Goal: Transaction & Acquisition: Purchase product/service

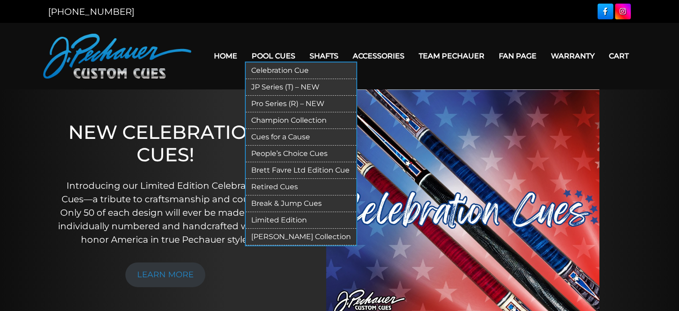
click at [272, 103] on link "Pro Series (R) – NEW" at bounding box center [301, 104] width 111 height 17
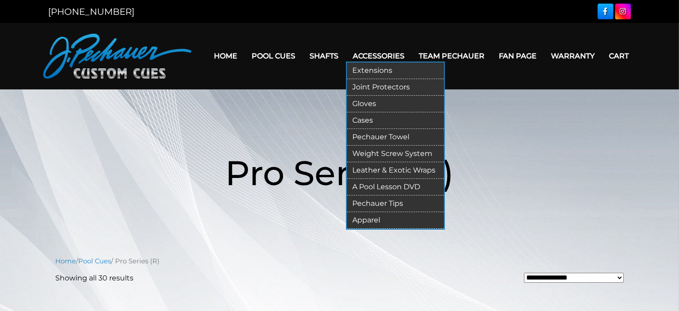
click at [365, 56] on link "Accessories" at bounding box center [379, 55] width 66 height 23
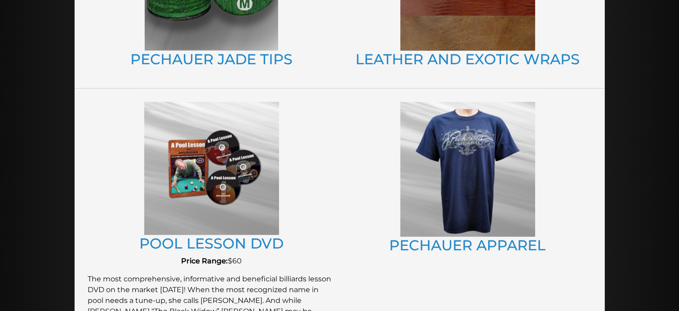
scroll to position [672, 0]
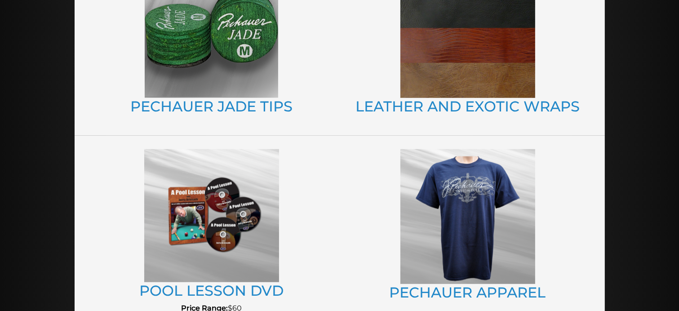
click at [473, 198] on img at bounding box center [467, 216] width 135 height 135
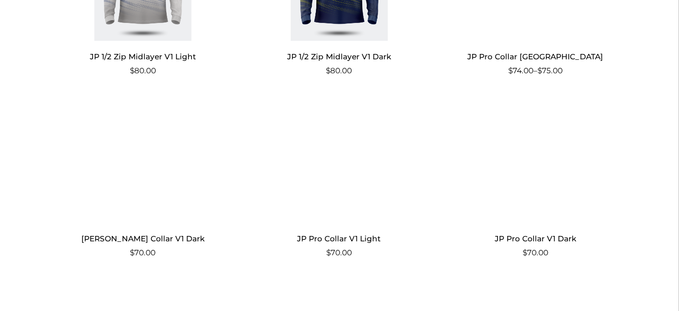
scroll to position [704, 0]
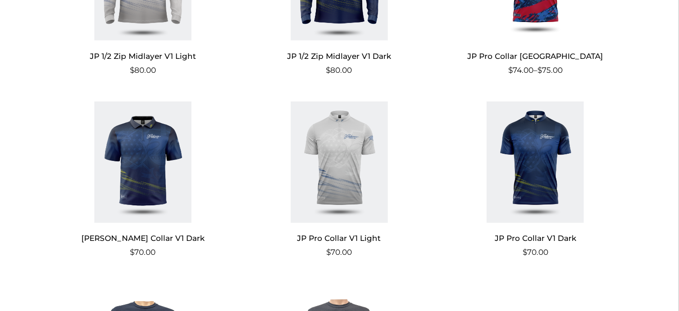
click at [147, 155] on img at bounding box center [143, 162] width 175 height 121
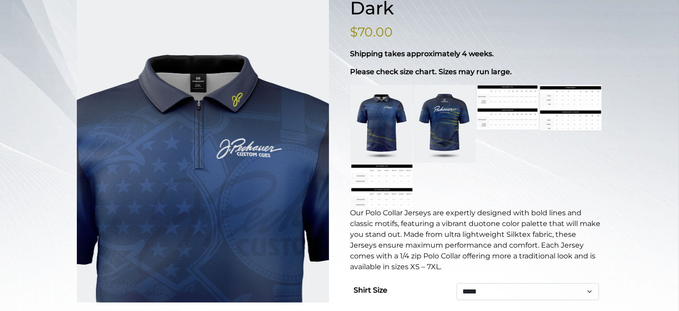
scroll to position [162, 0]
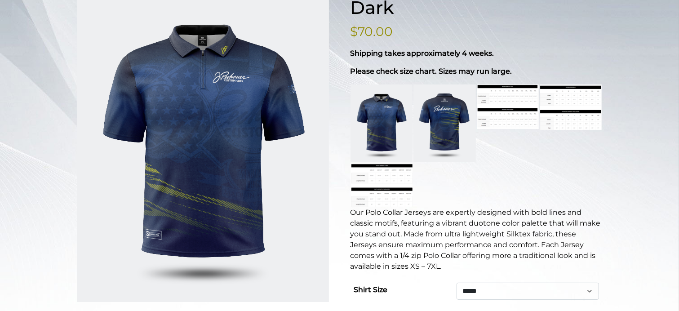
click at [440, 90] on link at bounding box center [444, 123] width 62 height 78
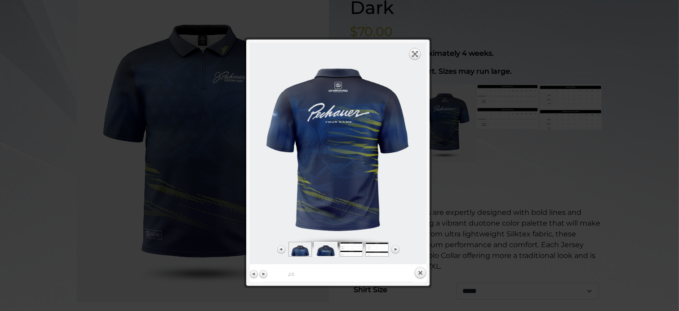
click at [415, 56] on link "Expand" at bounding box center [415, 54] width 13 height 13
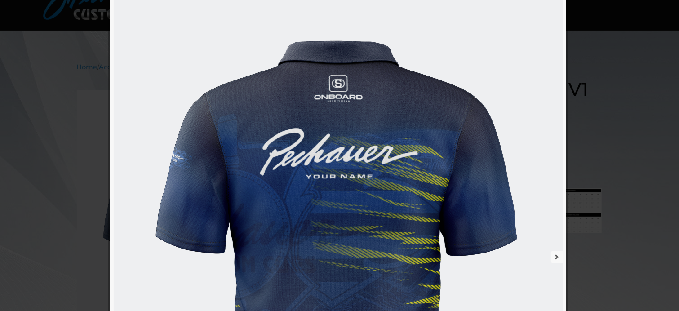
scroll to position [61, 0]
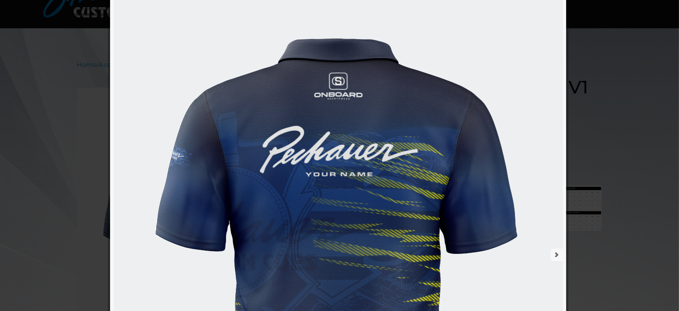
click at [555, 252] on link "next" at bounding box center [453, 255] width 220 height 562
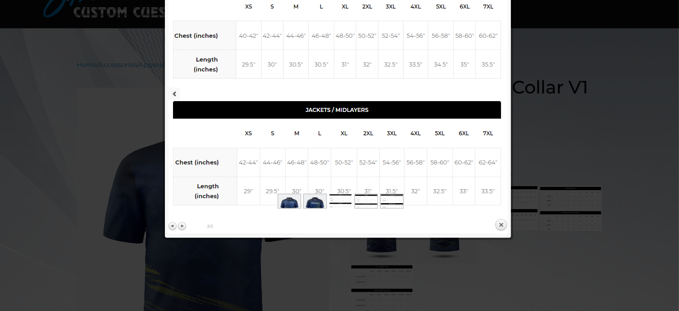
scroll to position [0, 0]
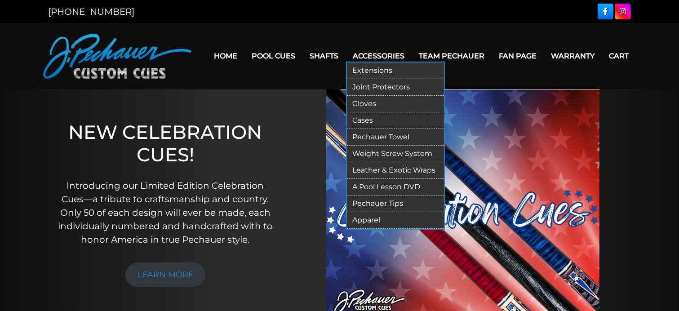
click at [402, 221] on link "Apparel" at bounding box center [395, 220] width 97 height 17
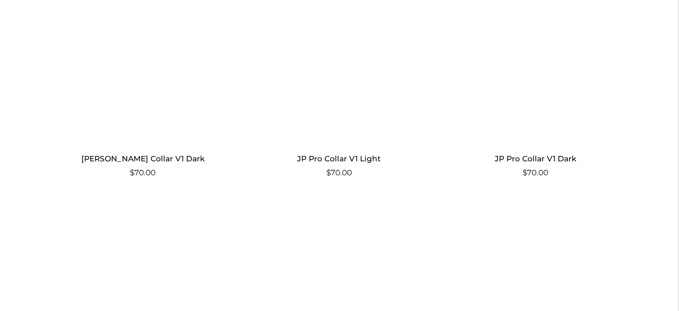
scroll to position [784, 0]
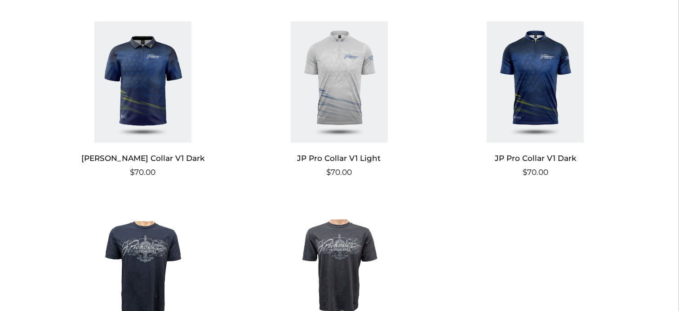
click at [535, 108] on img at bounding box center [535, 82] width 175 height 121
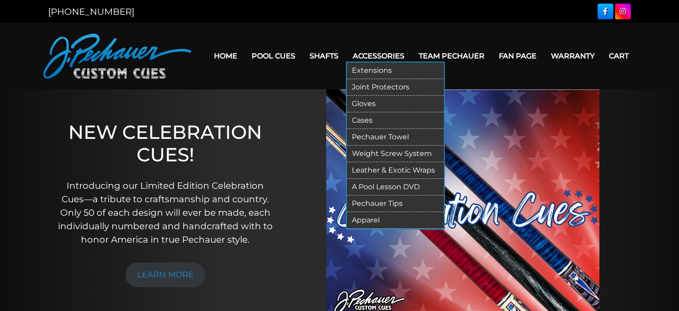
click at [380, 221] on link "Apparel" at bounding box center [395, 220] width 97 height 17
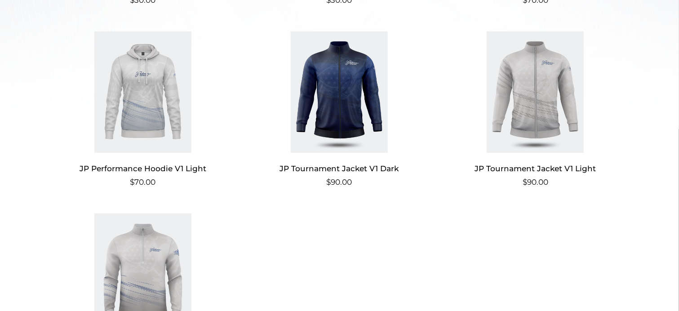
scroll to position [413, 0]
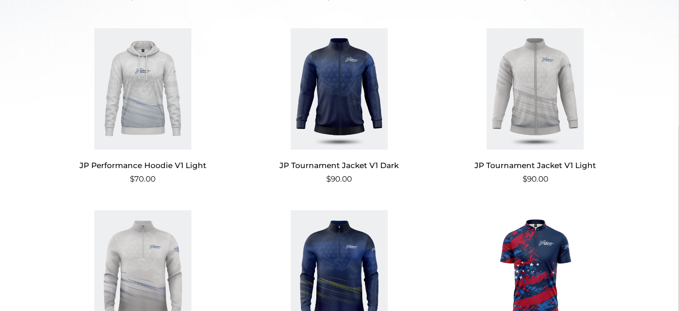
click at [328, 113] on img at bounding box center [339, 88] width 175 height 121
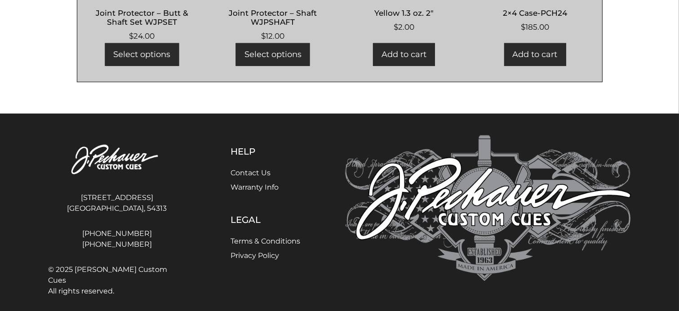
scroll to position [616, 0]
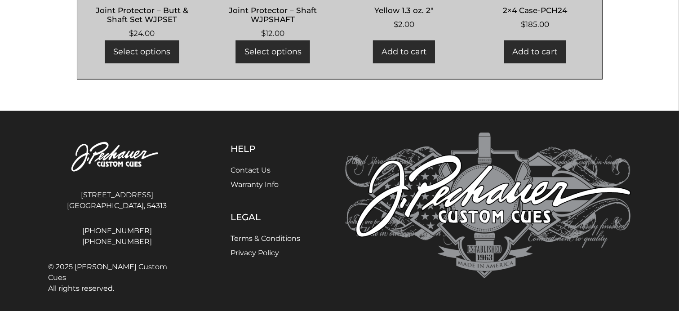
click at [256, 172] on link "Contact Us" at bounding box center [251, 170] width 40 height 9
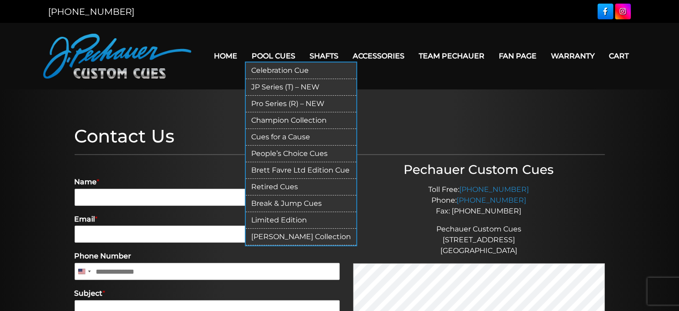
click at [277, 186] on link "Retired Cues" at bounding box center [301, 187] width 111 height 17
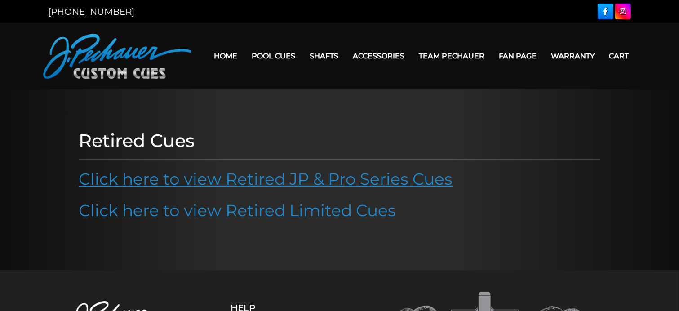
click at [273, 180] on link "Click here to view Retired JP & Pro Series Cues" at bounding box center [266, 179] width 374 height 20
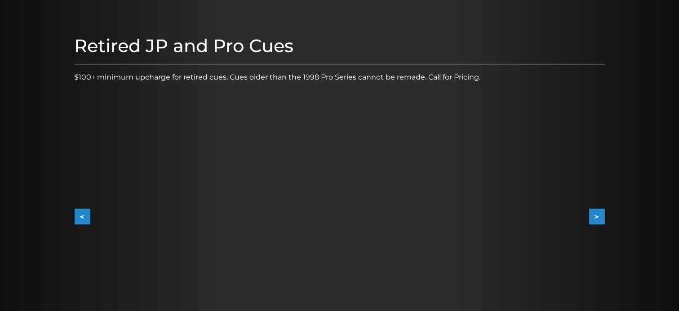
scroll to position [90, 0]
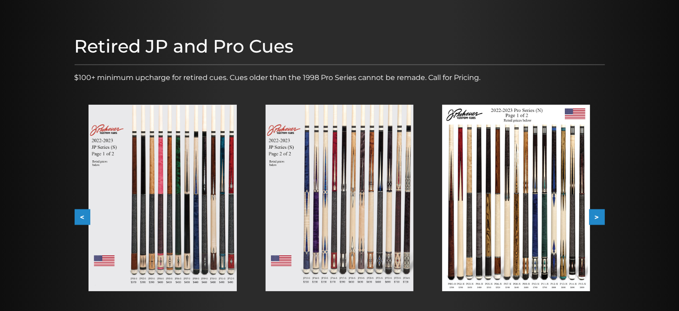
click at [208, 176] on img at bounding box center [163, 198] width 148 height 186
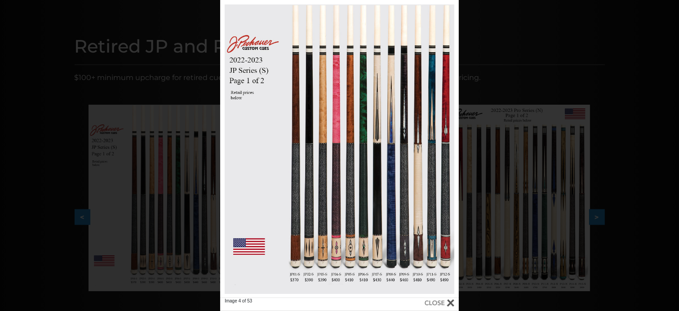
click at [448, 302] on div at bounding box center [440, 303] width 30 height 10
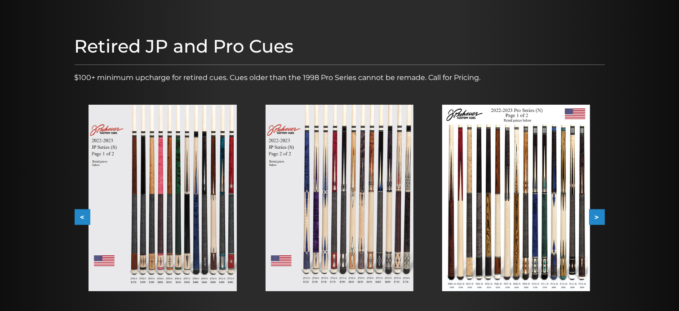
click at [355, 249] on img at bounding box center [340, 198] width 148 height 186
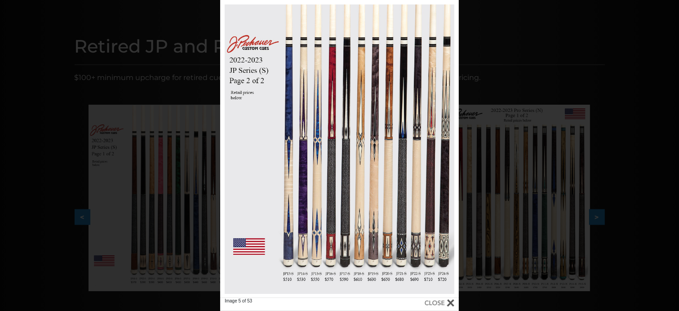
click at [449, 300] on div at bounding box center [440, 303] width 30 height 10
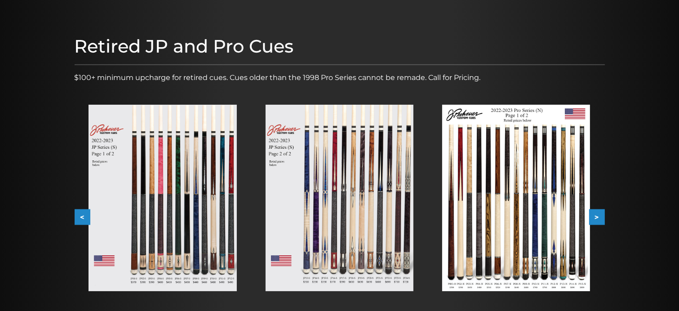
click at [483, 250] on img at bounding box center [516, 198] width 148 height 186
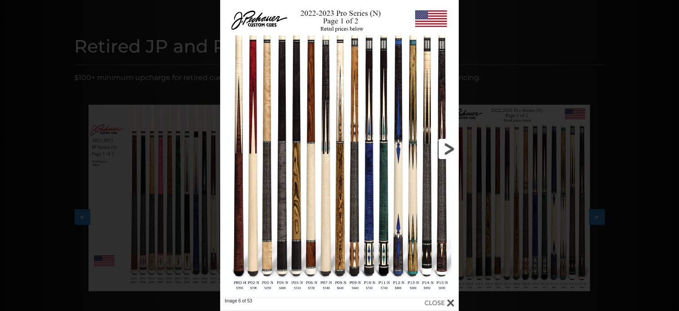
click at [445, 146] on link at bounding box center [404, 149] width 107 height 298
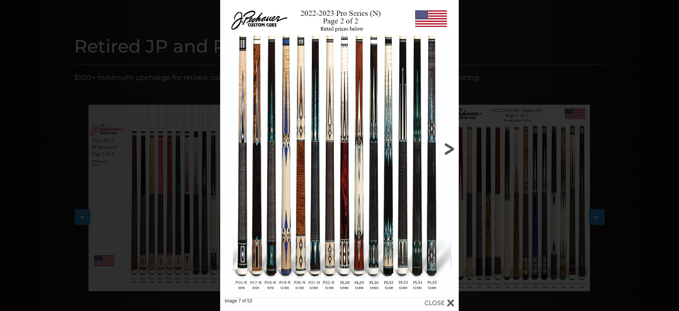
click at [411, 139] on link at bounding box center [404, 149] width 107 height 298
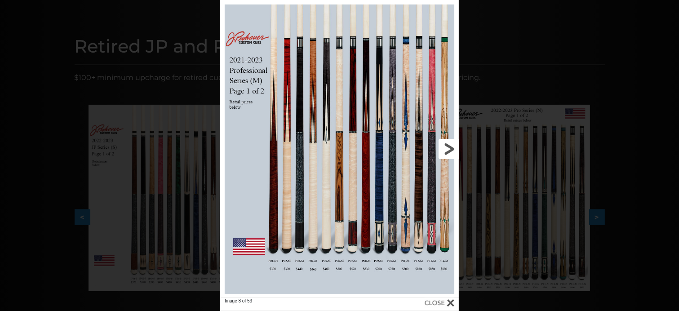
click at [397, 147] on link at bounding box center [404, 149] width 107 height 298
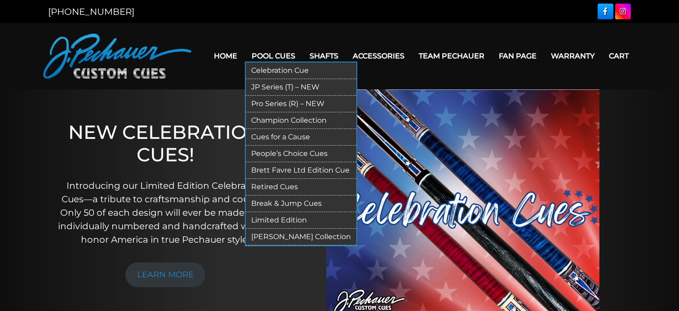
click at [265, 85] on link "JP Series (T) – NEW" at bounding box center [301, 87] width 111 height 17
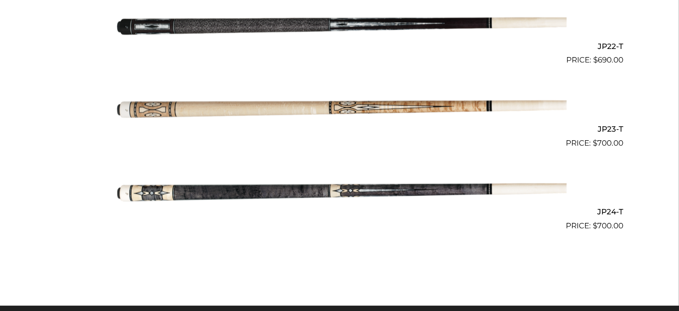
scroll to position [2043, 0]
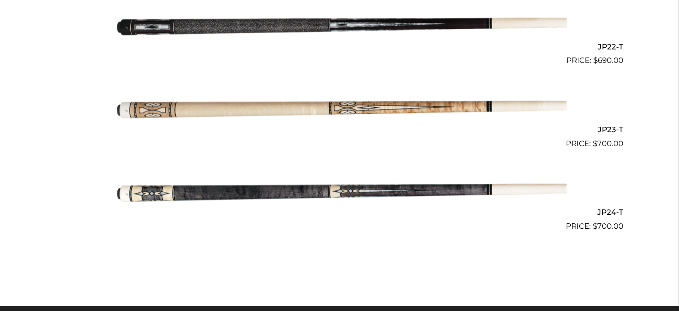
click at [361, 24] on img at bounding box center [340, 24] width 454 height 75
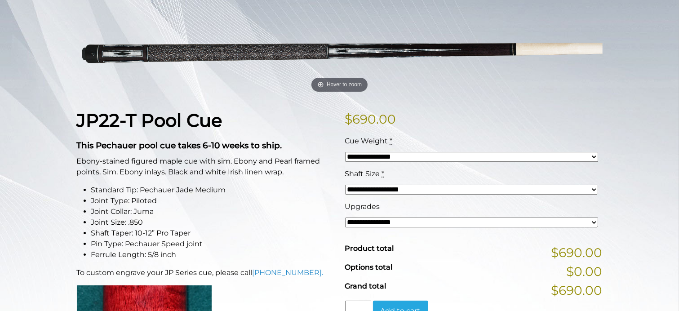
scroll to position [130, 0]
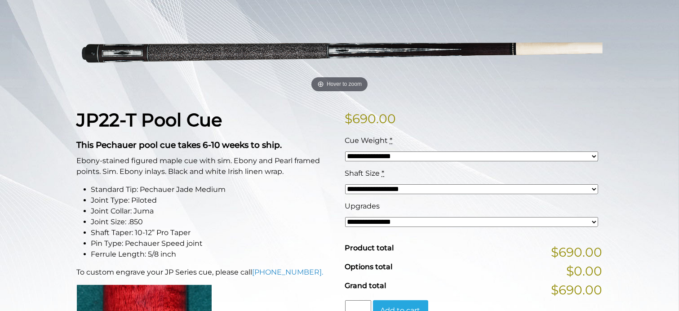
click at [441, 157] on select "**********" at bounding box center [471, 156] width 253 height 10
click at [421, 222] on select "**********" at bounding box center [471, 222] width 253 height 10
click at [410, 217] on select "**********" at bounding box center [471, 222] width 253 height 10
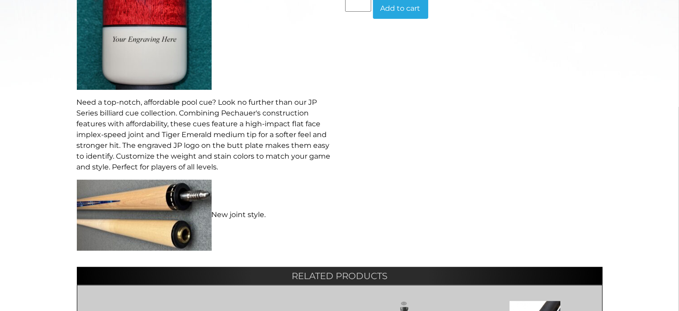
scroll to position [435, 0]
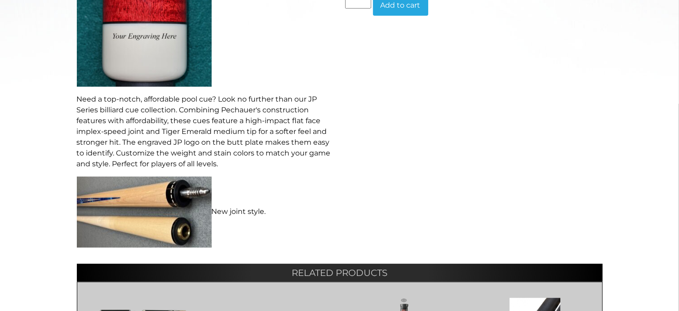
click at [186, 198] on img at bounding box center [144, 212] width 135 height 71
click at [189, 233] on img at bounding box center [144, 212] width 135 height 71
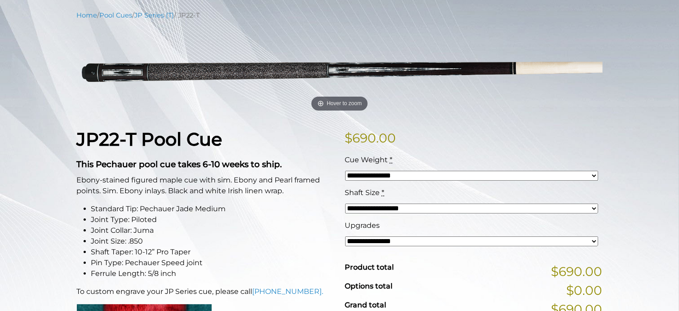
scroll to position [108, 0]
